Goal: Task Accomplishment & Management: Manage account settings

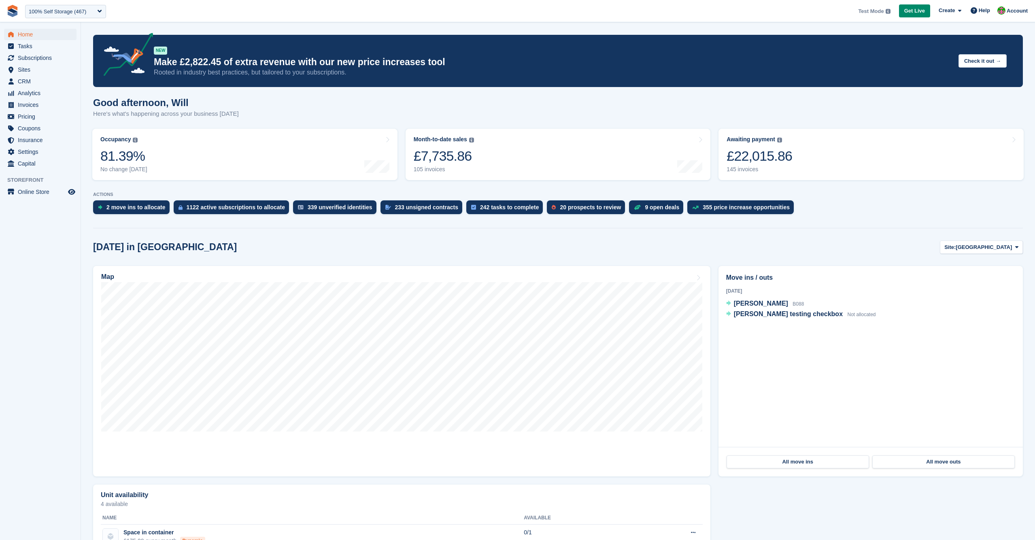
click at [726, 113] on div "Good afternoon, Will Here's what's happening across your business today" at bounding box center [558, 112] width 930 height 31
click at [562, 110] on div "Good afternoon, Will Here's what's happening across your business today" at bounding box center [558, 112] width 930 height 31
click at [36, 57] on span "Subscriptions" at bounding box center [42, 57] width 49 height 11
